Goal: Information Seeking & Learning: Learn about a topic

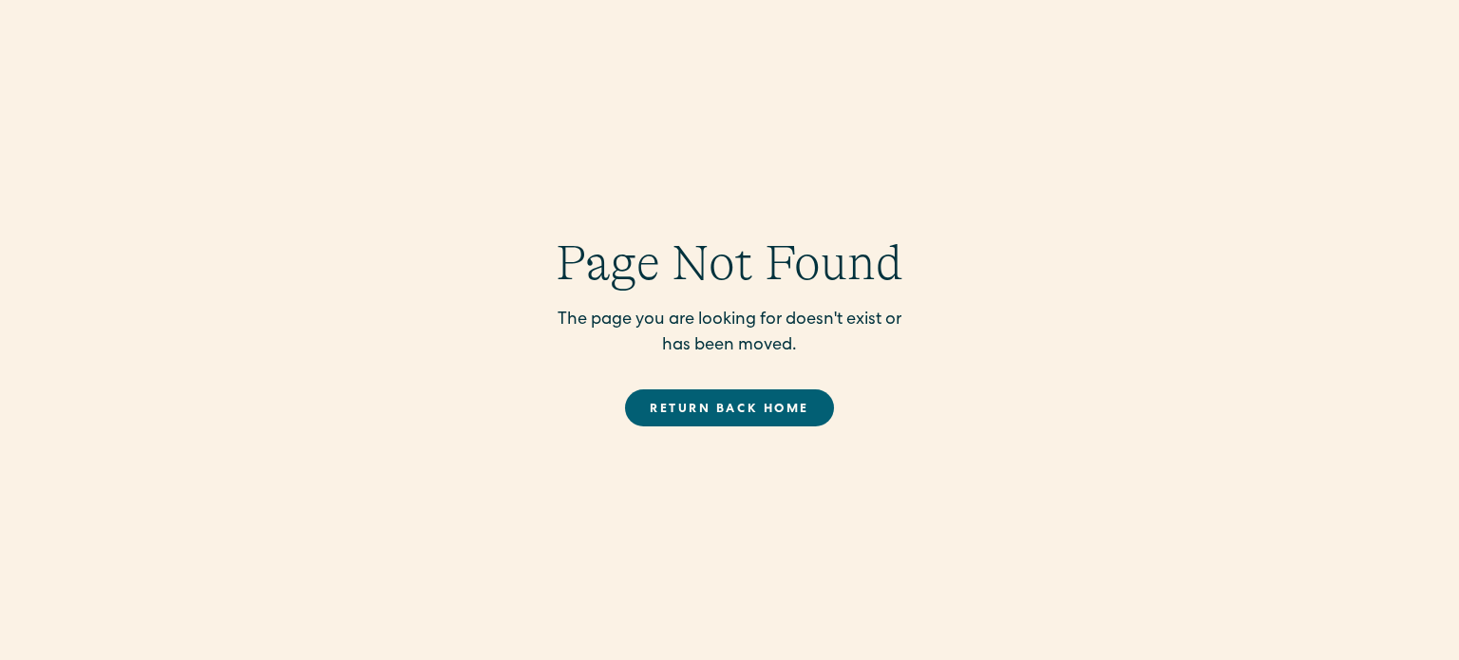
click at [655, 404] on link "Return back Home" at bounding box center [729, 407] width 208 height 37
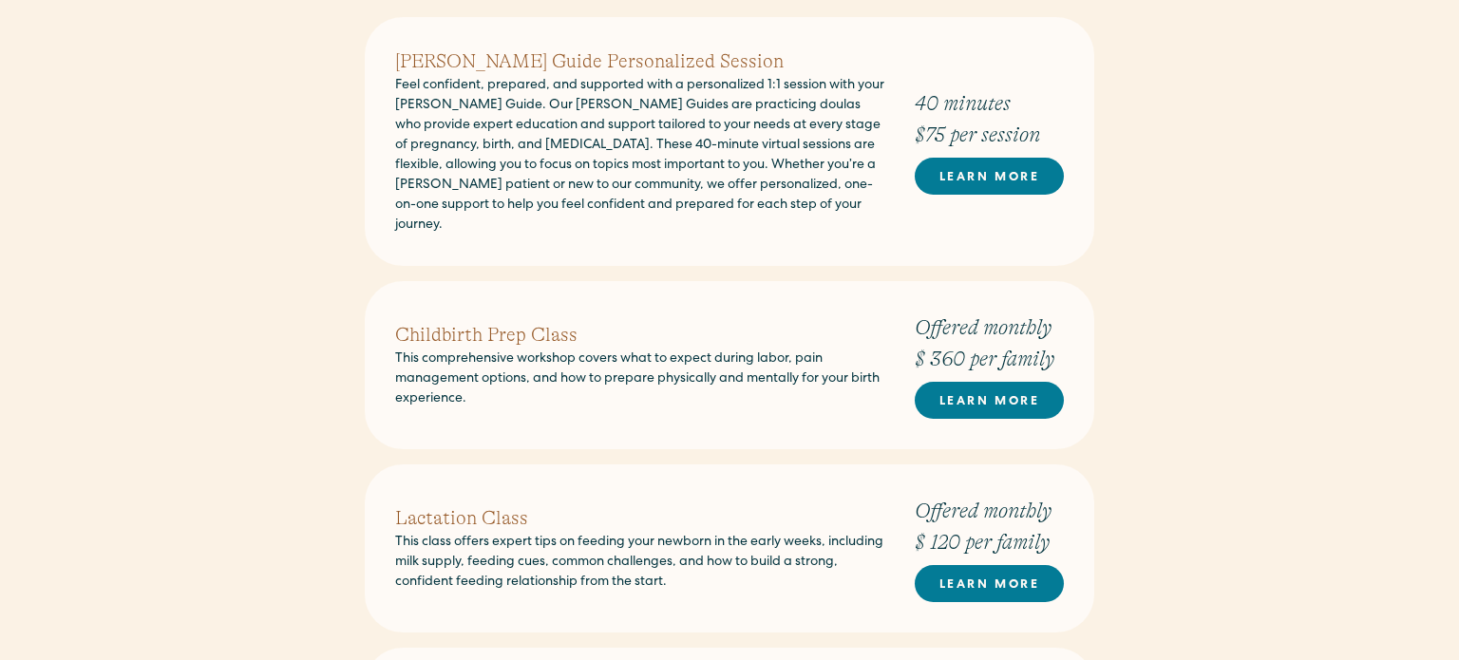
scroll to position [1973, 0]
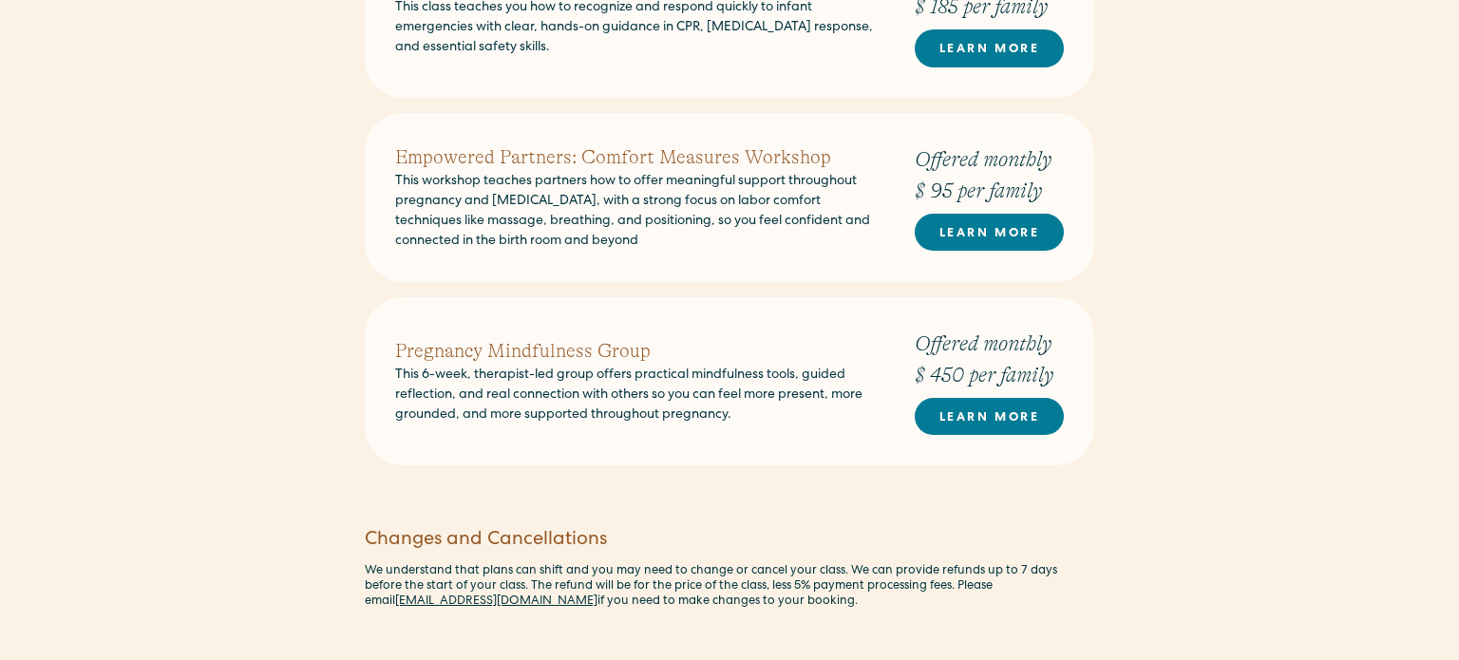
click at [567, 337] on h2 "Pregnancy Mindfulness Group" at bounding box center [639, 351] width 489 height 28
click at [853, 377] on p "This 6-week, therapist-led group offers practical mindfulness tools, guided ref…" at bounding box center [639, 396] width 489 height 60
click at [954, 399] on link "LEARN MORE" at bounding box center [988, 416] width 149 height 37
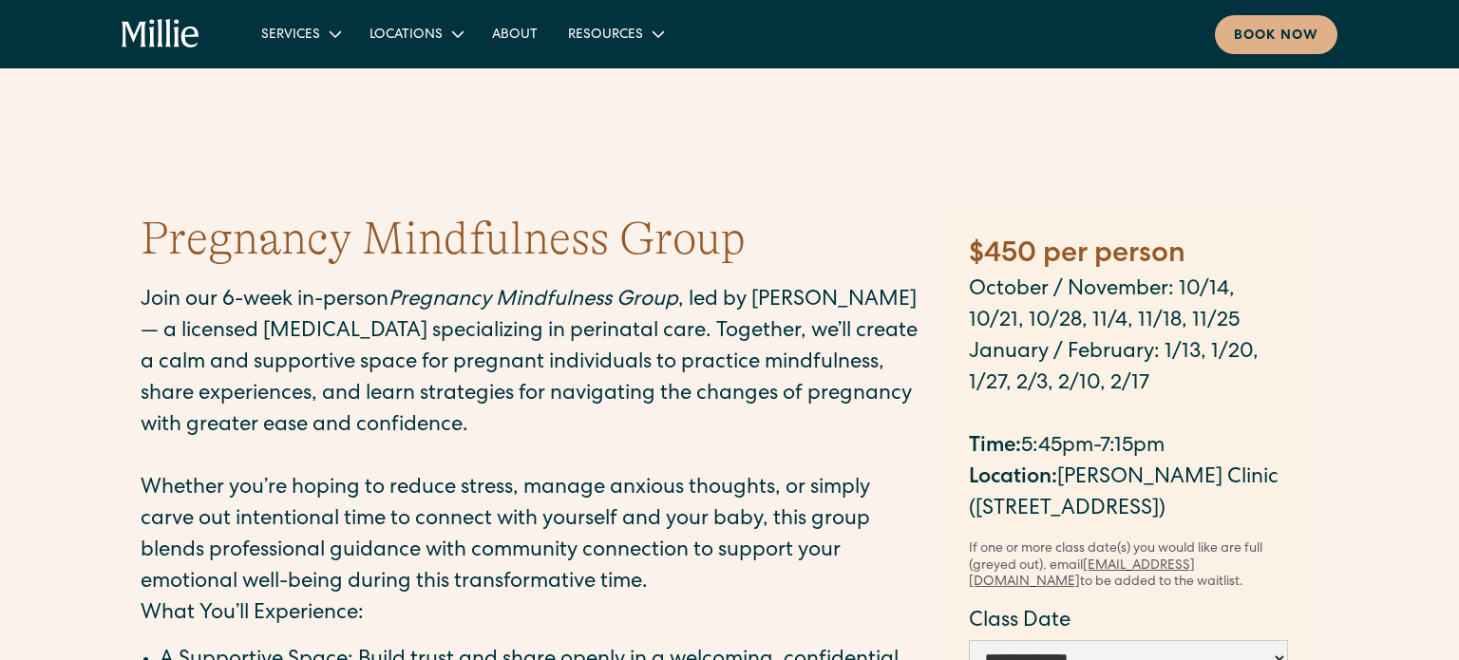
scroll to position [127, 0]
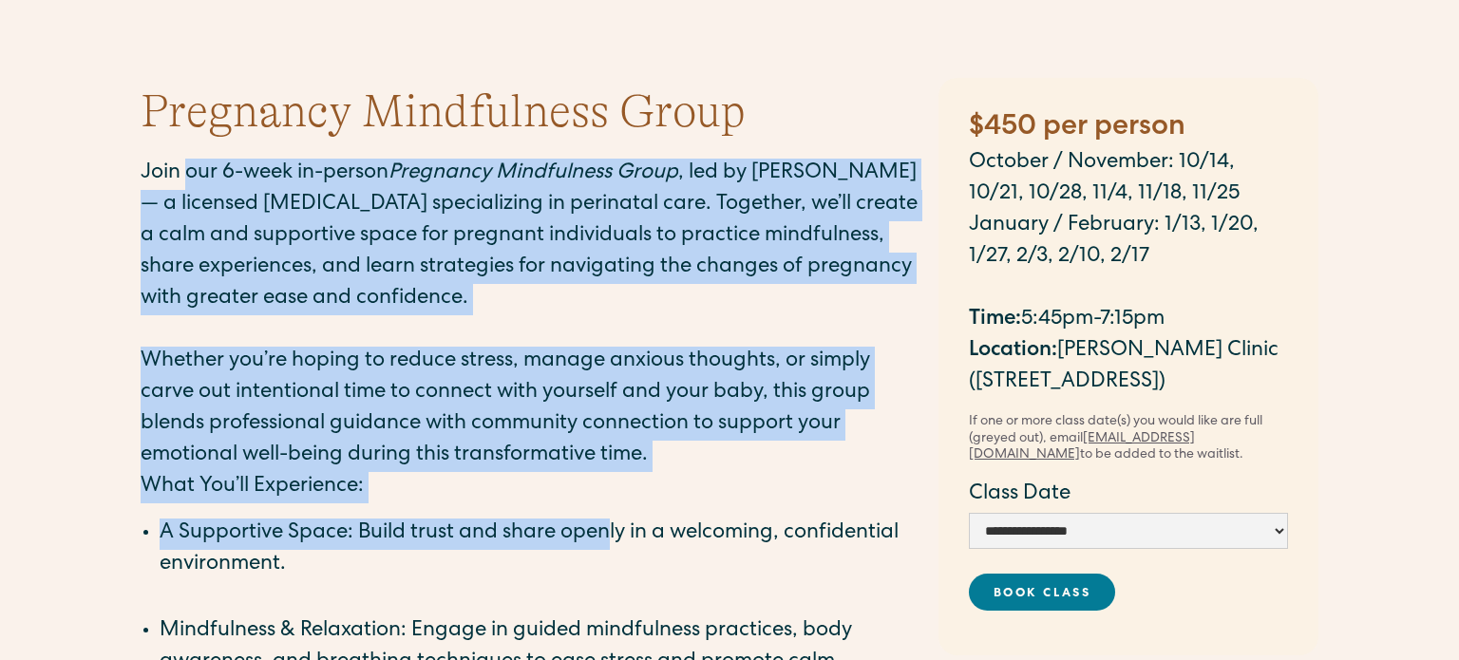
drag, startPoint x: 190, startPoint y: 171, endPoint x: 604, endPoint y: 514, distance: 537.5
click at [604, 514] on div "Join our 6-week in-person Pregnancy Mindfulness Group , led by [PERSON_NAME] — …" at bounding box center [530, 655] width 779 height 993
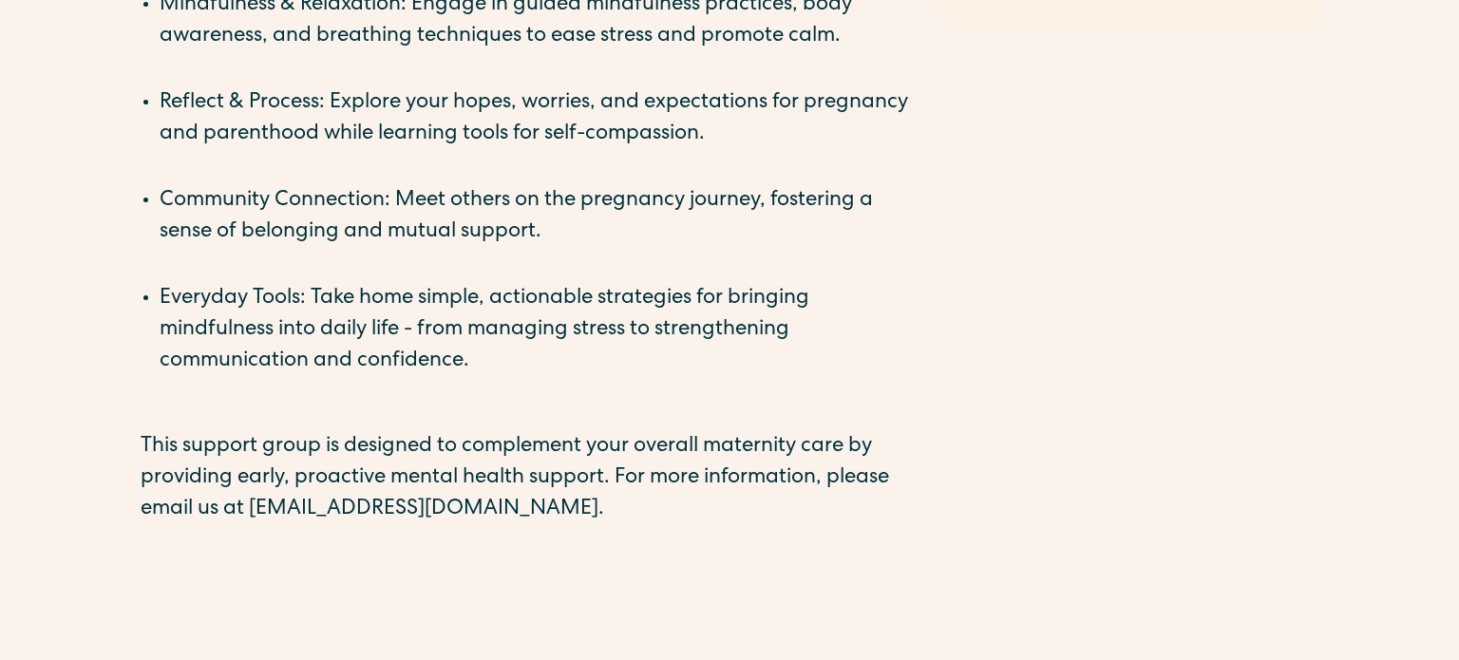
scroll to position [760, 0]
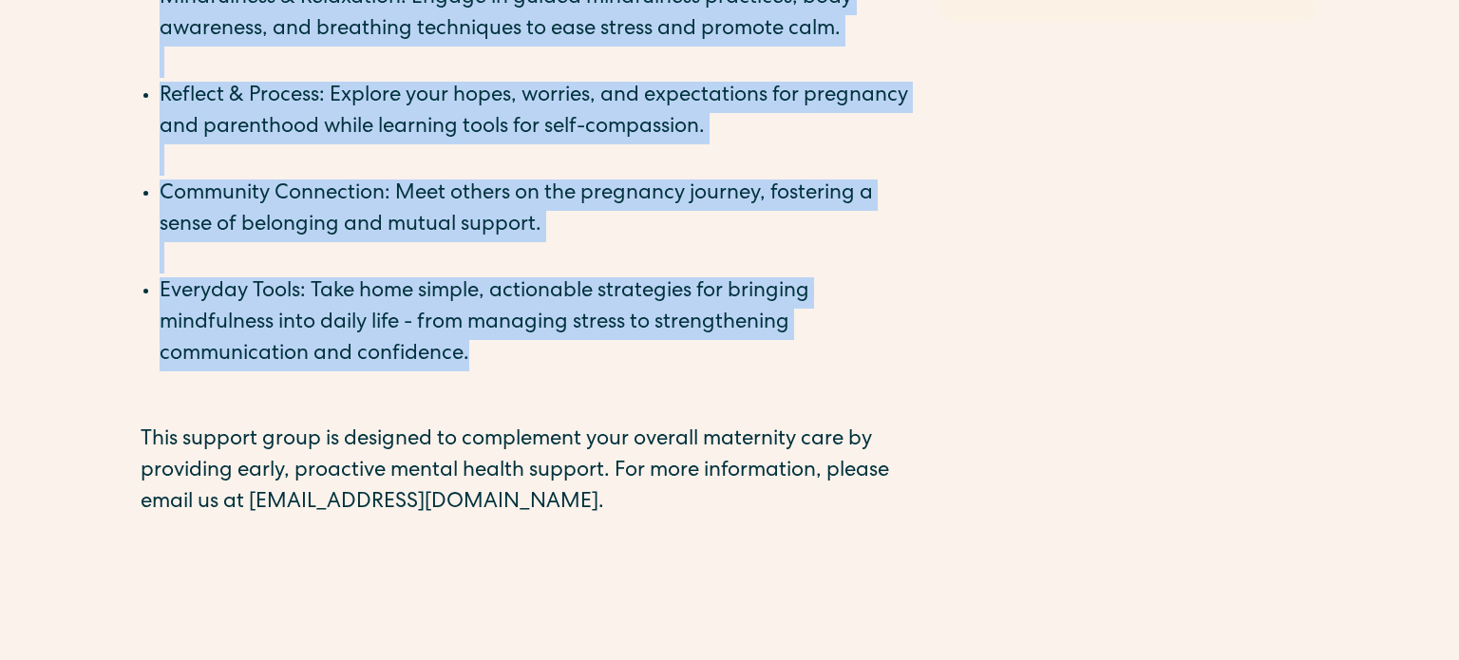
click at [491, 363] on li "Everyday Tools: Take home simple, actionable strategies for bringing mindfulnes…" at bounding box center [540, 324] width 760 height 94
copy div "lor 9-ipsu do-sitame Consectet Adipiscinge Seddo , eiu te In. Utlab Etd — m ali…"
